Goal: Navigation & Orientation: Find specific page/section

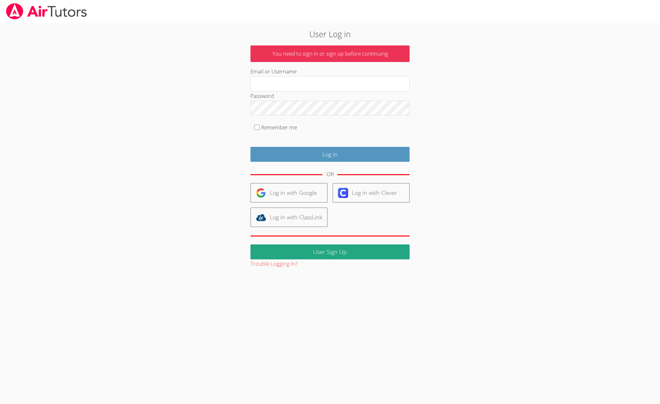
type input "[EMAIL_ADDRESS][DOMAIN_NAME]"
click at [313, 150] on div "Log in" at bounding box center [329, 152] width 159 height 20
click at [317, 159] on input "Log in" at bounding box center [329, 154] width 159 height 15
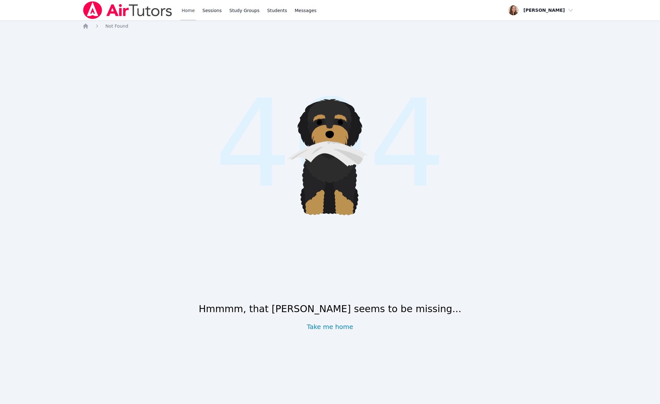
click at [196, 14] on link "Home" at bounding box center [188, 10] width 16 height 20
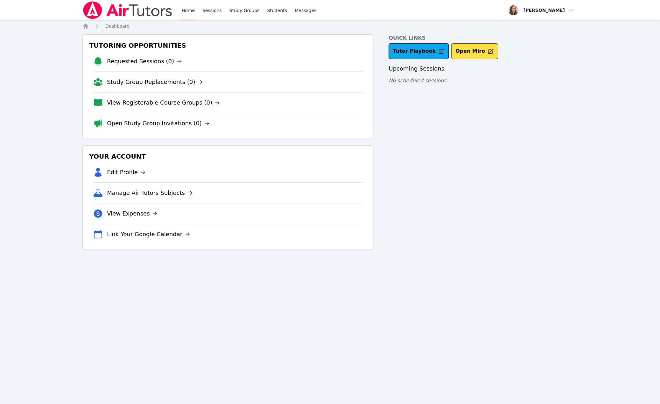
click at [205, 107] on link "View Registerable Course Groups (0)" at bounding box center [163, 102] width 113 height 9
click at [186, 87] on link "Study Group Replacements (0)" at bounding box center [155, 82] width 96 height 9
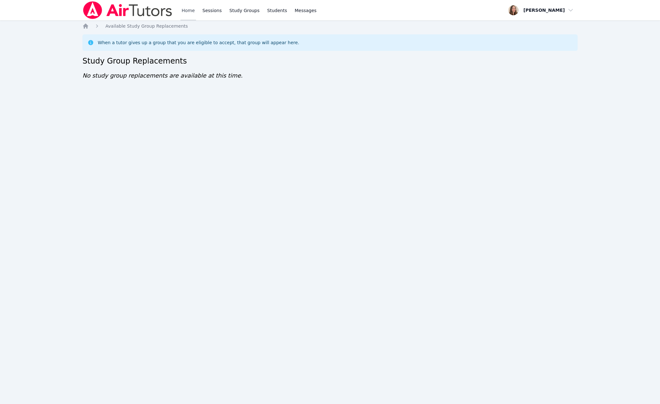
click at [196, 9] on link "Home" at bounding box center [188, 10] width 16 height 20
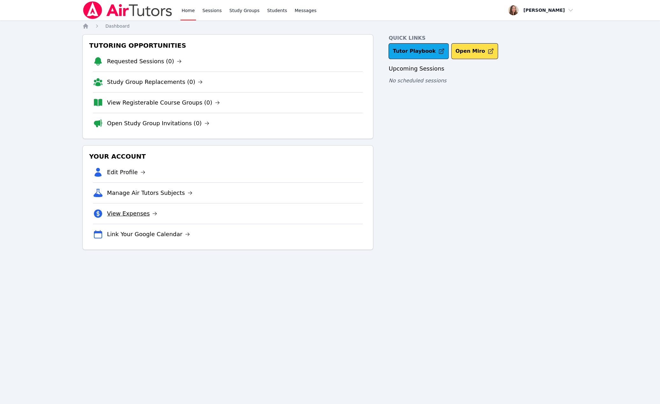
click at [148, 218] on link "View Expenses" at bounding box center [132, 213] width 50 height 9
click at [165, 198] on link "Manage Air Tutors Subjects" at bounding box center [150, 193] width 86 height 9
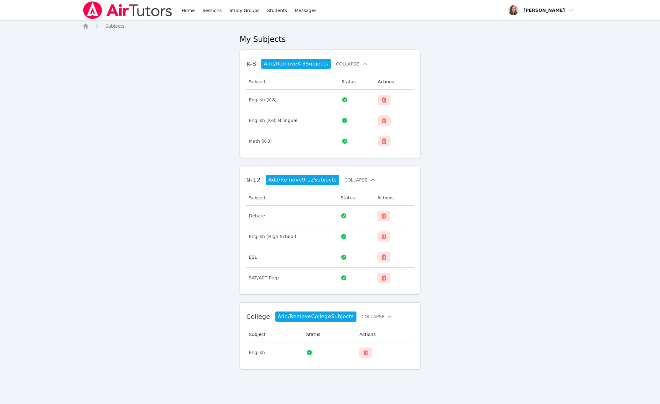
scroll to position [67, 0]
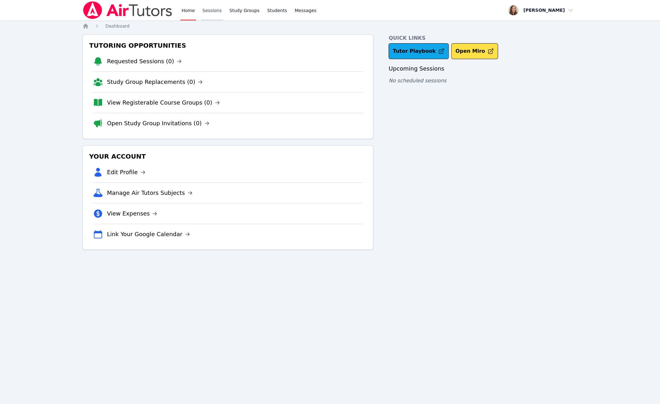
click at [223, 19] on link "Sessions" at bounding box center [212, 10] width 22 height 20
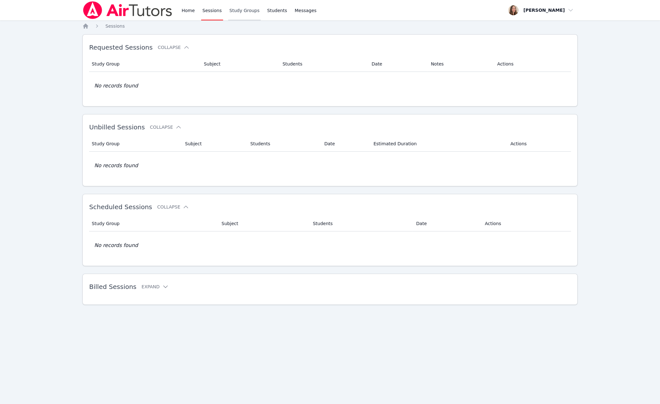
click at [261, 17] on link "Study Groups" at bounding box center [244, 10] width 33 height 20
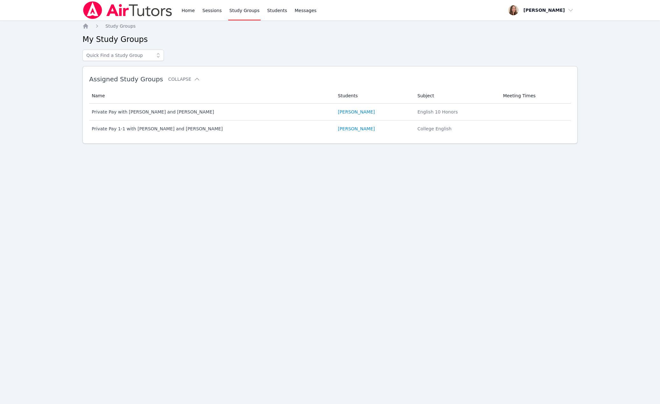
click at [128, 18] on img at bounding box center [127, 10] width 90 height 18
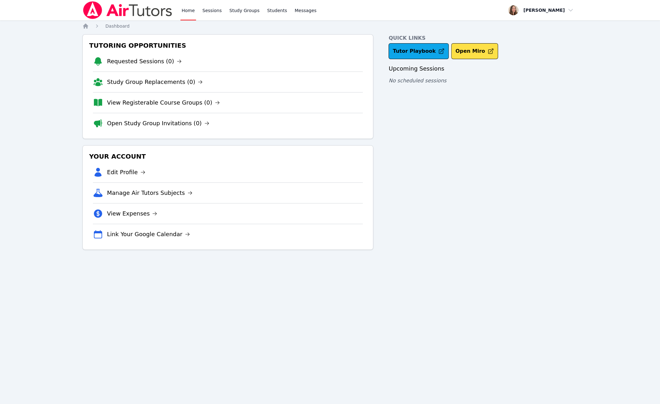
click at [99, 10] on img at bounding box center [127, 10] width 90 height 18
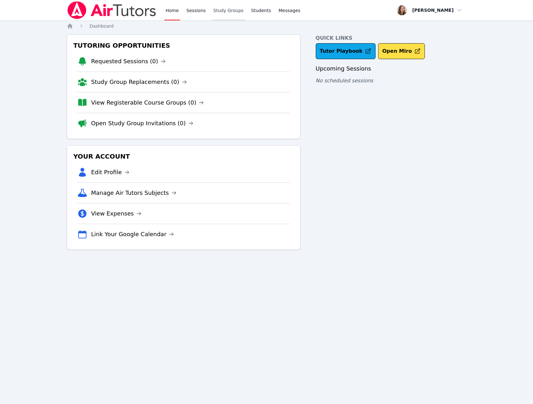
click at [245, 12] on link "Study Groups" at bounding box center [228, 10] width 33 height 20
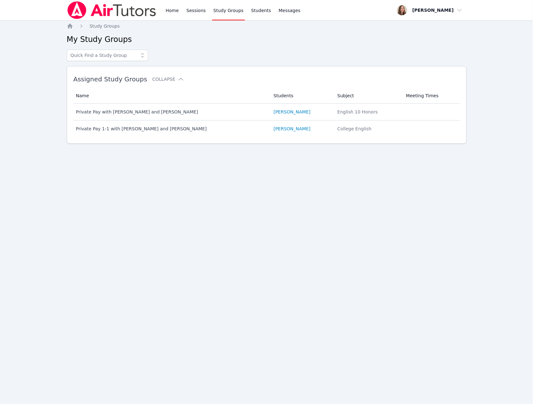
click at [208, 11] on div "Home Sessions Study Groups Students Messages" at bounding box center [232, 10] width 137 height 20
click at [180, 12] on link "Home" at bounding box center [172, 10] width 16 height 20
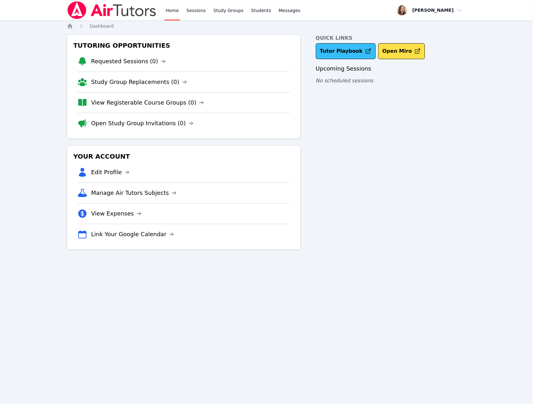
click at [352, 59] on link "Tutor Playbook" at bounding box center [346, 51] width 60 height 16
